Goal: Navigation & Orientation: Find specific page/section

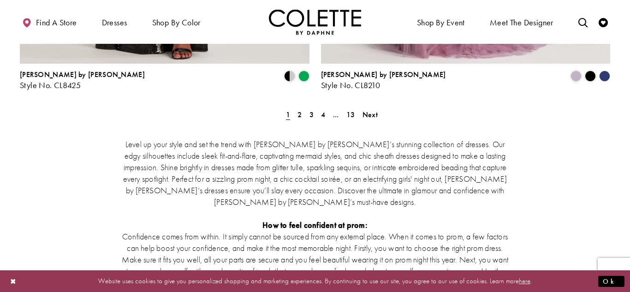
scroll to position [1814, 0]
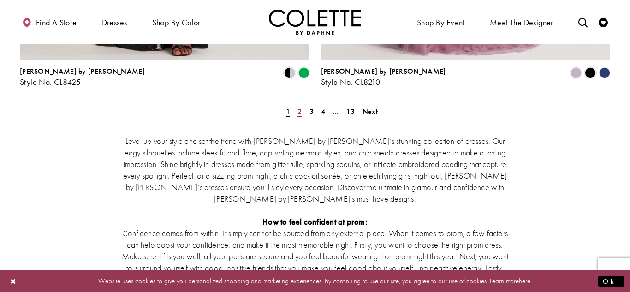
click at [300, 107] on span "2" at bounding box center [299, 112] width 4 height 10
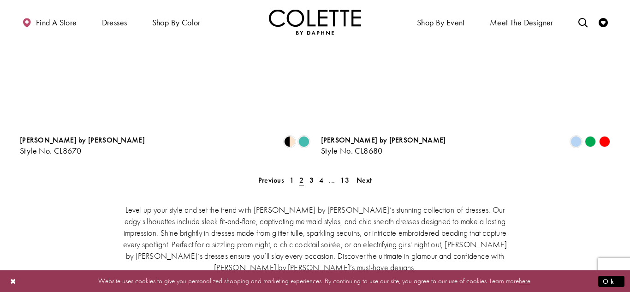
scroll to position [1748, 0]
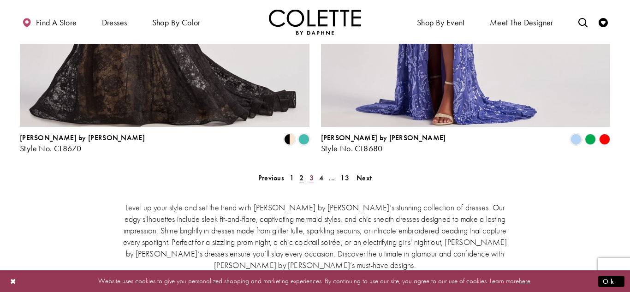
click at [312, 173] on span "3" at bounding box center [311, 178] width 4 height 10
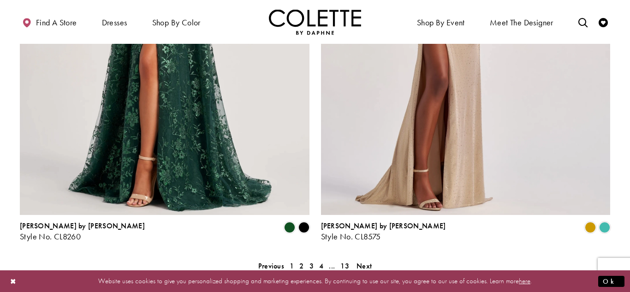
scroll to position [1674, 0]
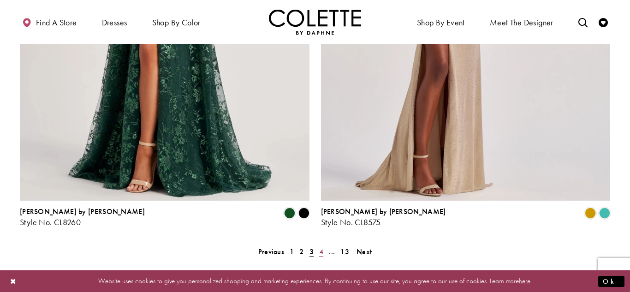
click at [320, 247] on span "4" at bounding box center [321, 252] width 4 height 10
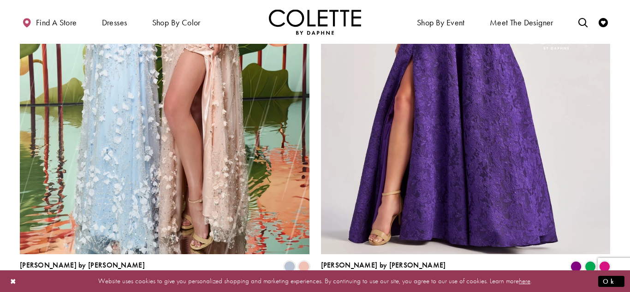
scroll to position [1725, 0]
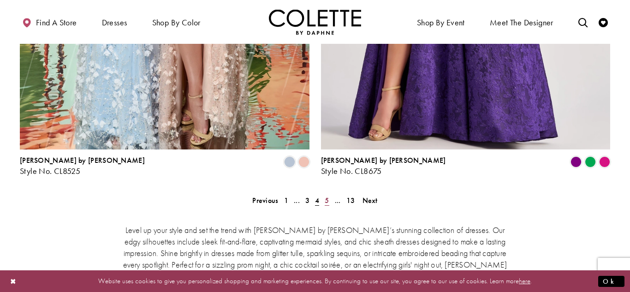
click at [326, 196] on span "5" at bounding box center [327, 201] width 4 height 10
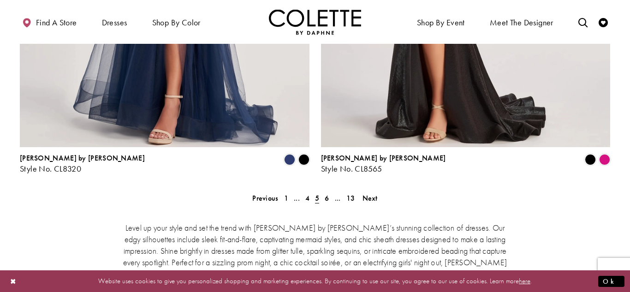
scroll to position [1728, 0]
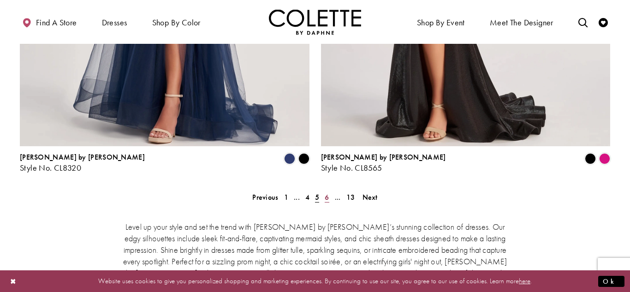
click at [326, 192] on span "6" at bounding box center [327, 197] width 4 height 10
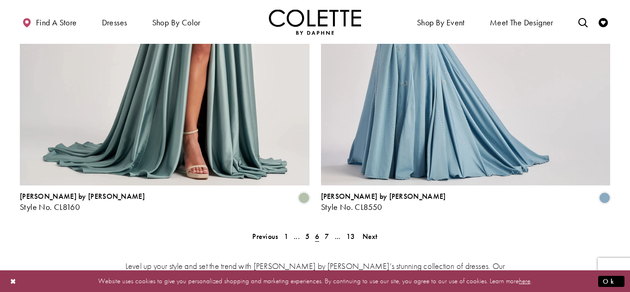
scroll to position [1694, 0]
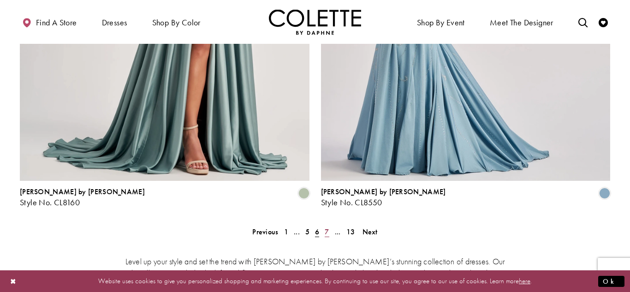
click at [325, 227] on span "7" at bounding box center [327, 232] width 4 height 10
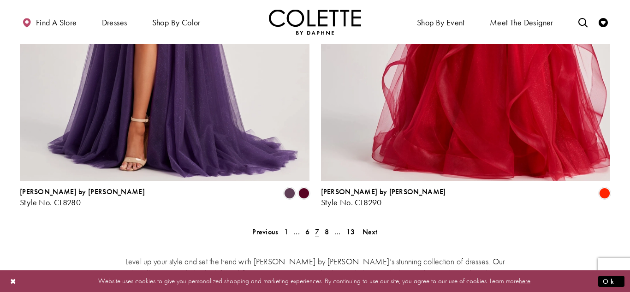
scroll to position [1715, 0]
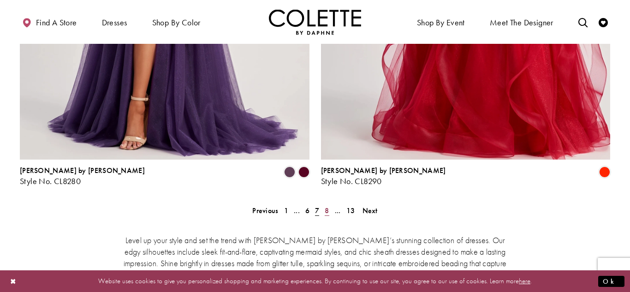
click at [327, 206] on span "8" at bounding box center [327, 211] width 4 height 10
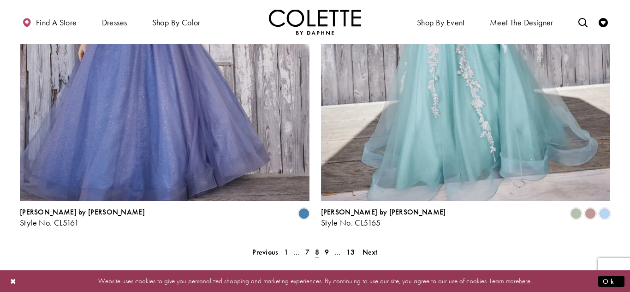
scroll to position [1692, 0]
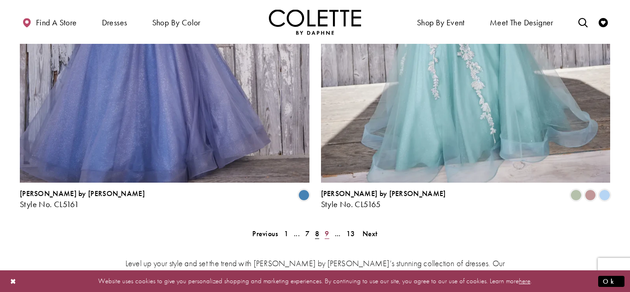
click at [329, 227] on link "9" at bounding box center [327, 233] width 10 height 13
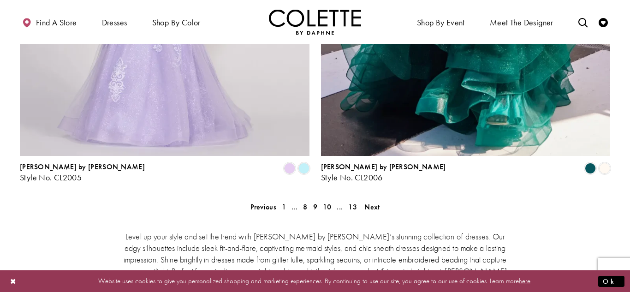
scroll to position [1722, 0]
